Goal: Task Accomplishment & Management: Complete application form

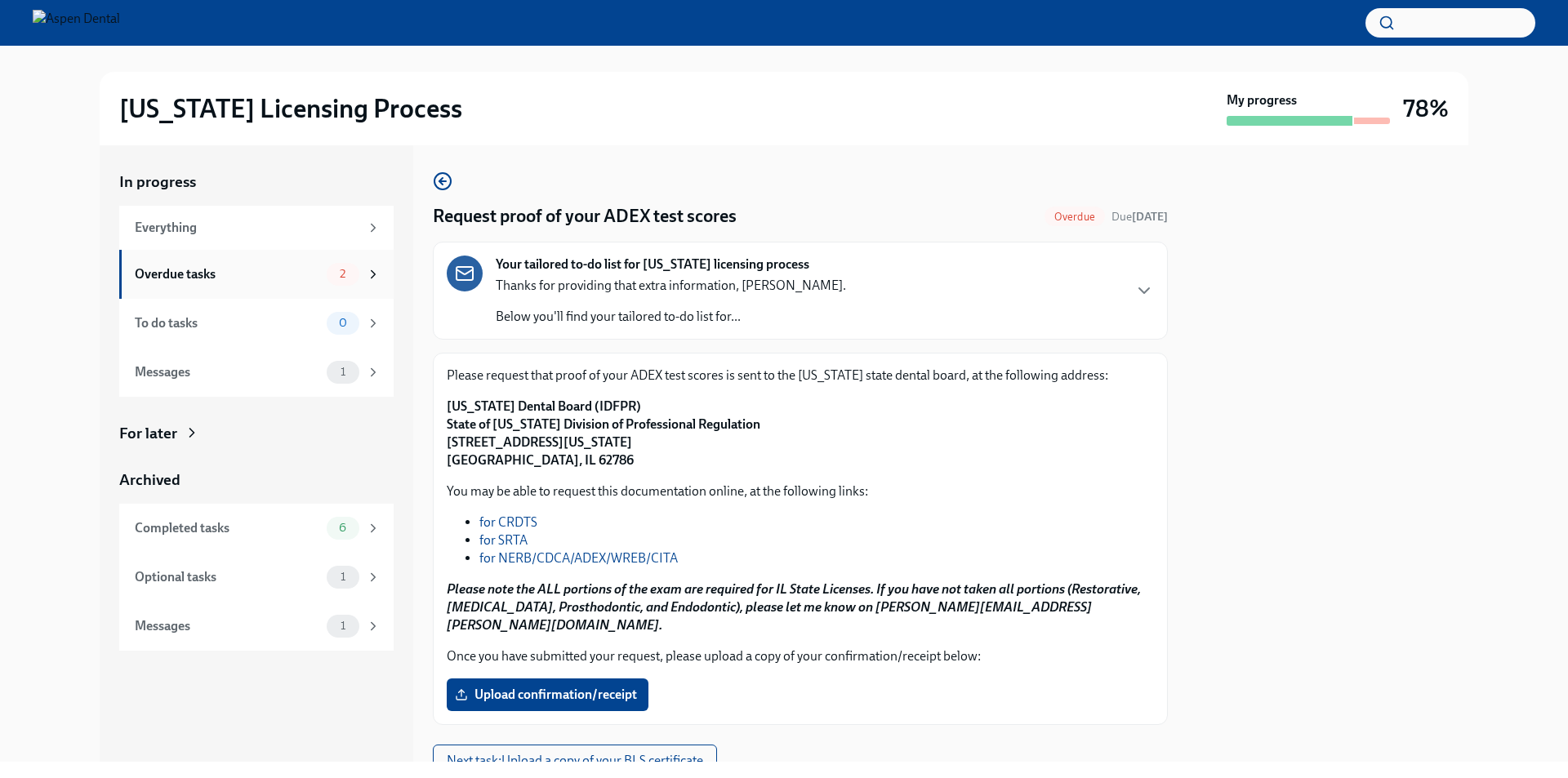
click at [291, 283] on div "Overdue tasks 2" at bounding box center [257, 274] width 245 height 23
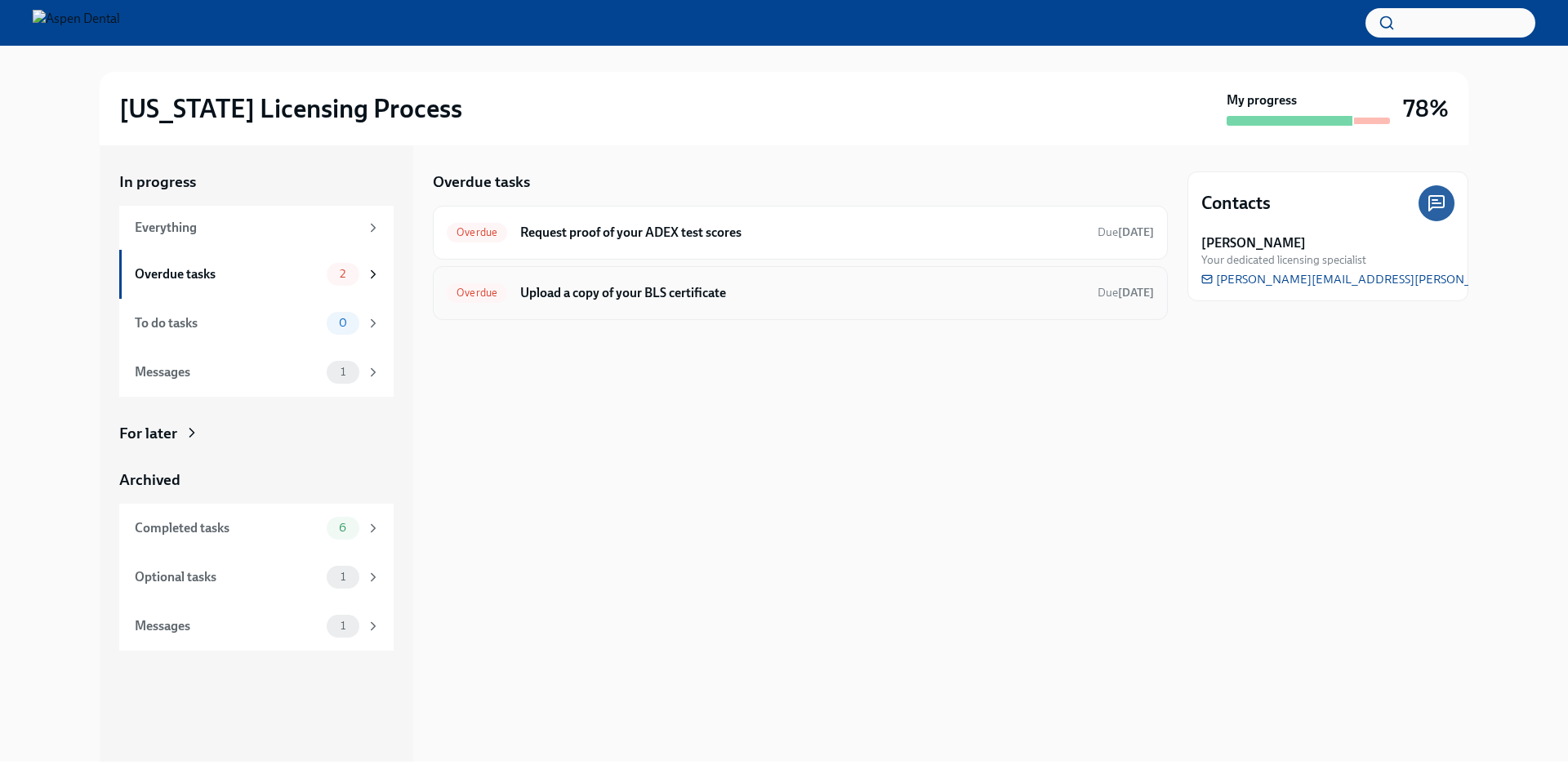
click at [603, 299] on h6 "Upload a copy of your BLS certificate" at bounding box center [802, 293] width 564 height 18
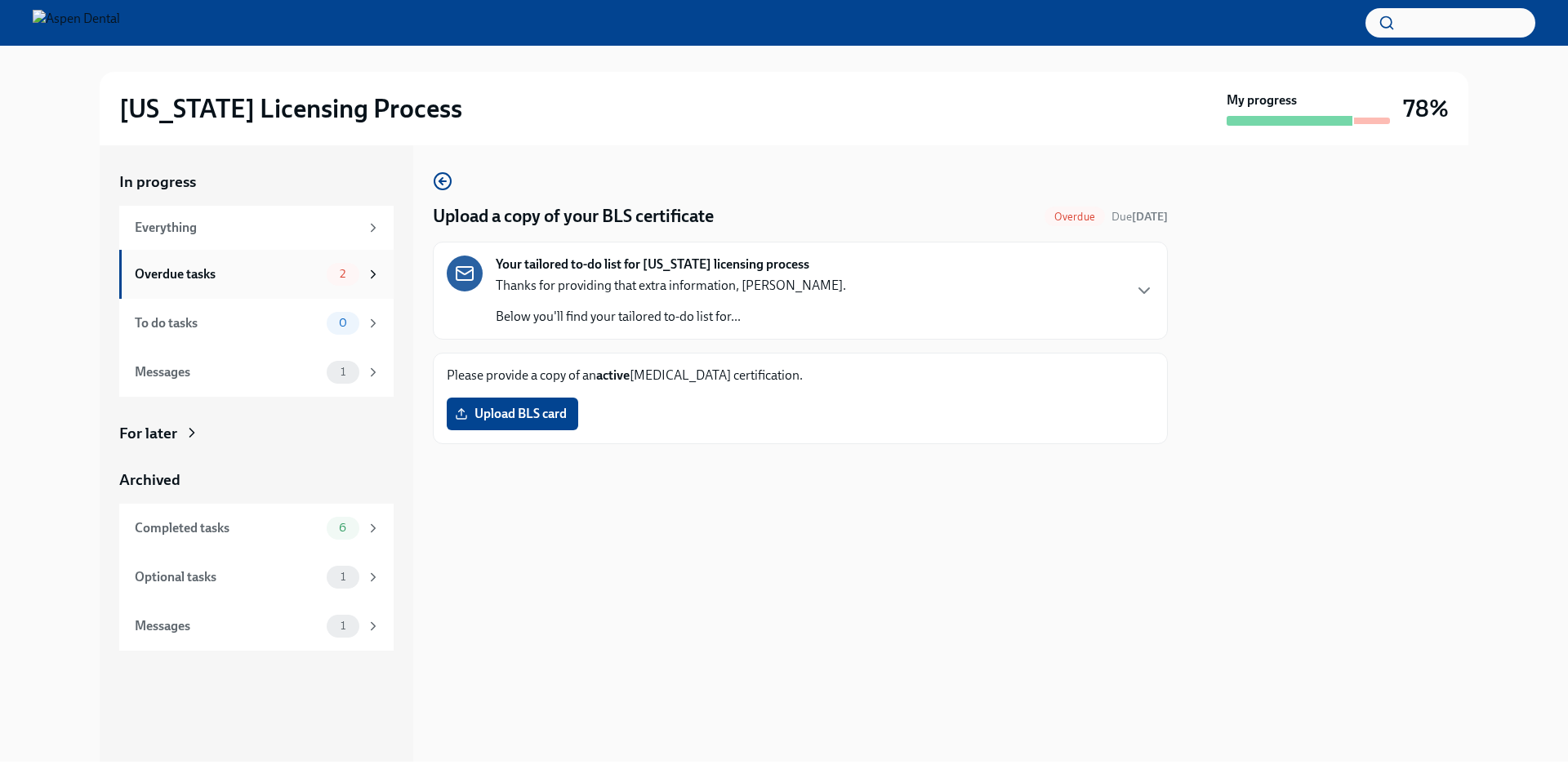
click at [258, 284] on div "Overdue tasks 2" at bounding box center [257, 274] width 245 height 23
